Goal: Book appointment/travel/reservation

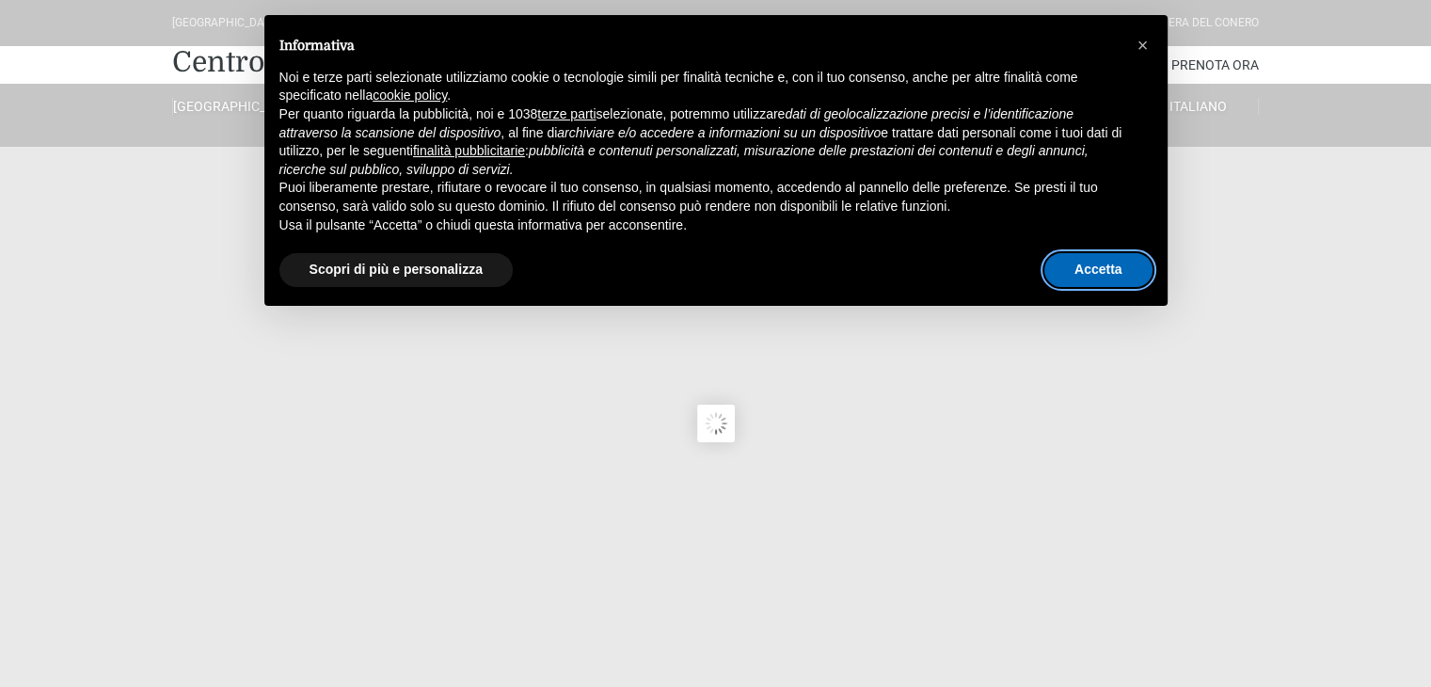
click at [1120, 278] on button "Accetta" at bounding box center [1099, 270] width 108 height 34
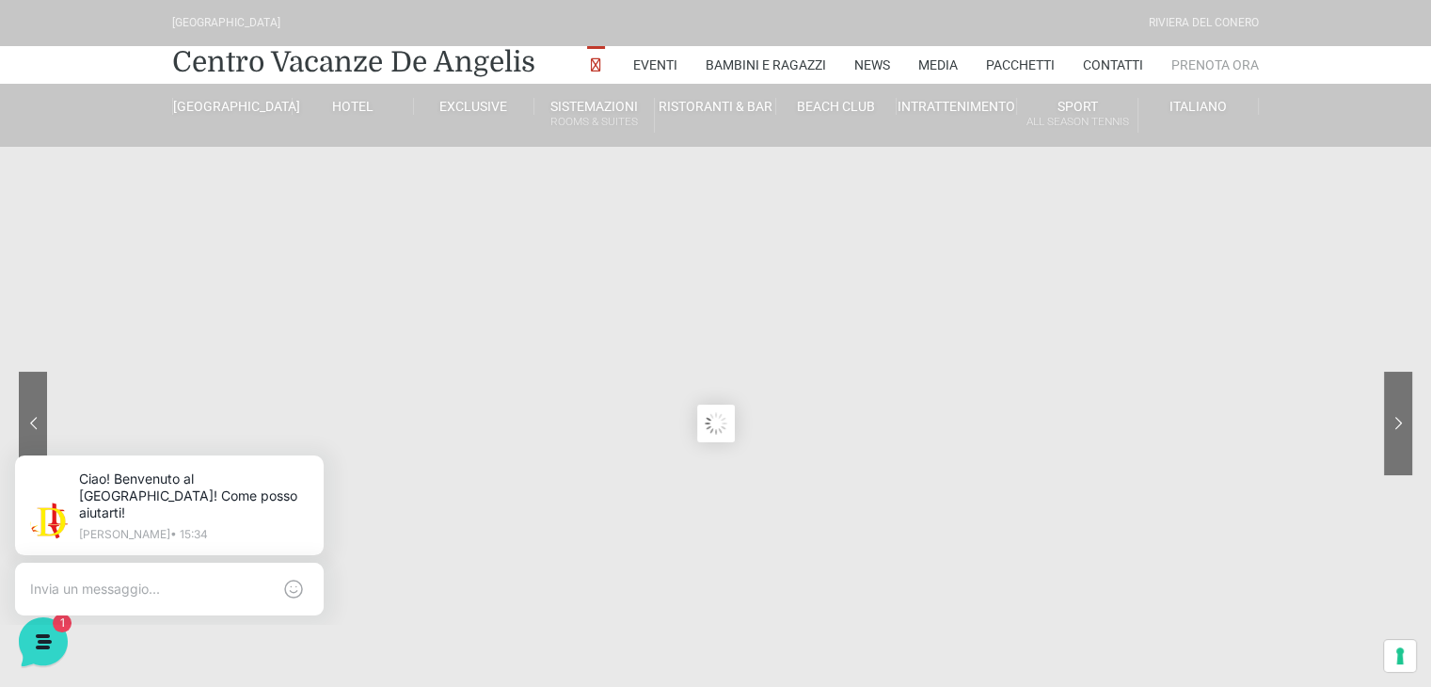
click at [1202, 68] on link "Prenota Ora" at bounding box center [1216, 65] width 88 height 38
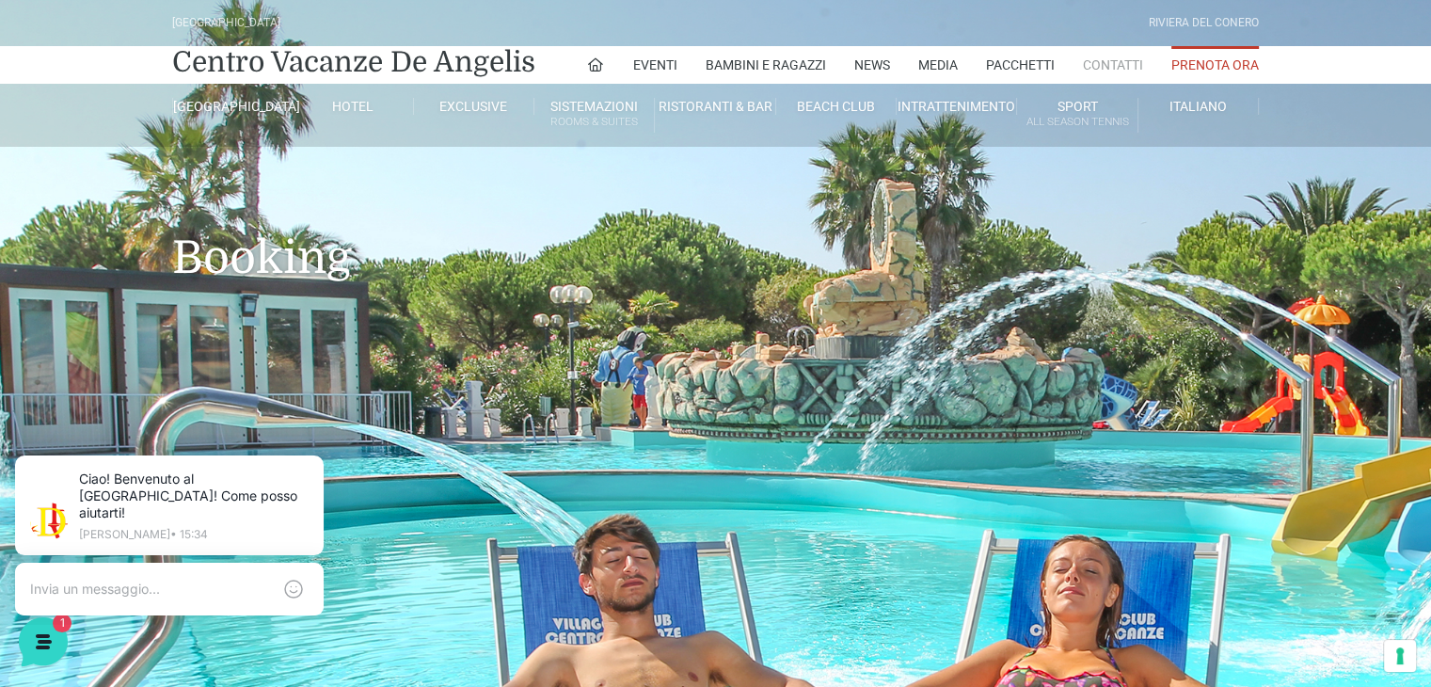
click at [1101, 61] on link "Contatti" at bounding box center [1113, 65] width 60 height 38
